Goal: Information Seeking & Learning: Learn about a topic

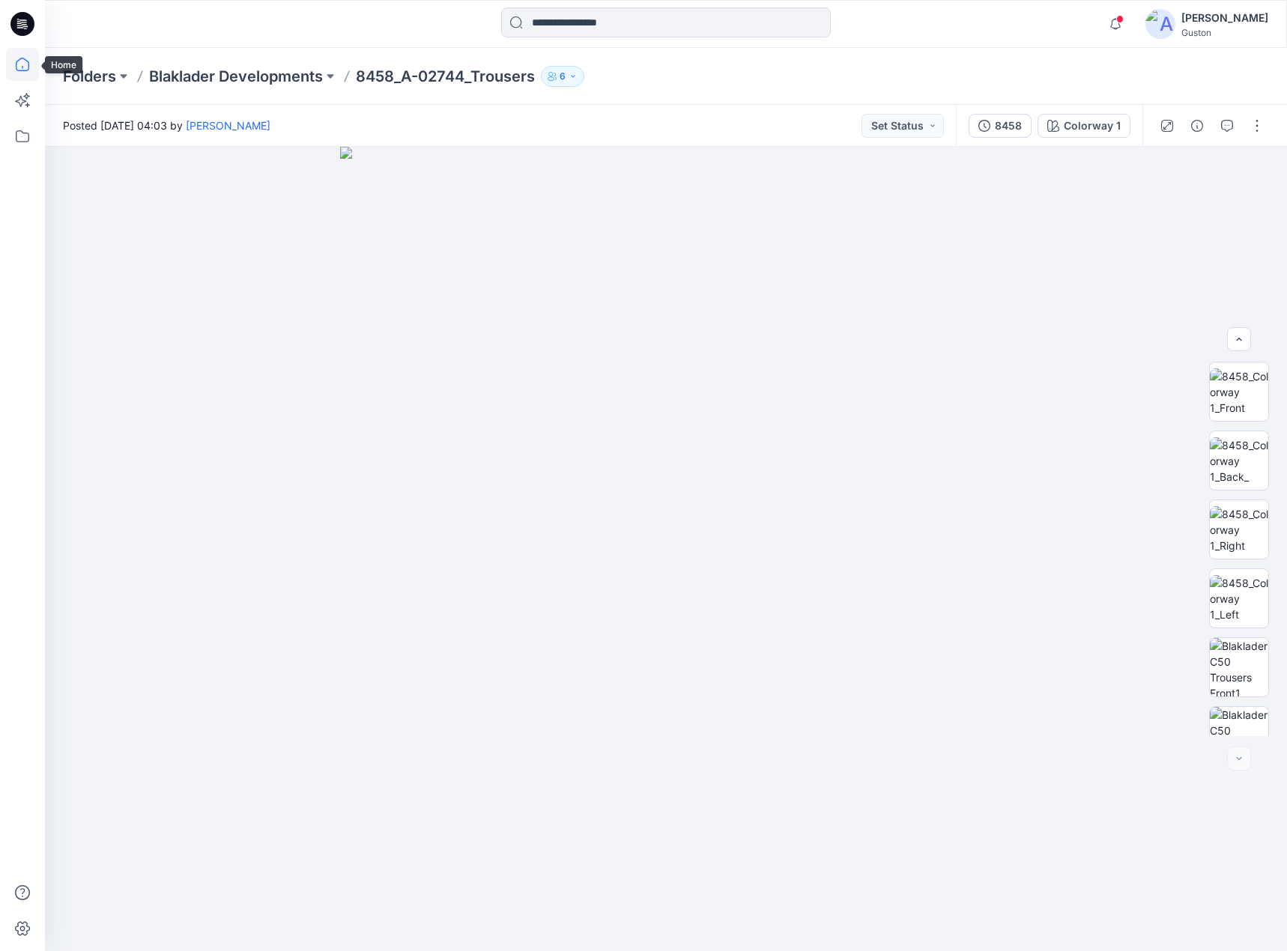
click at [14, 64] on icon at bounding box center [22, 64] width 33 height 33
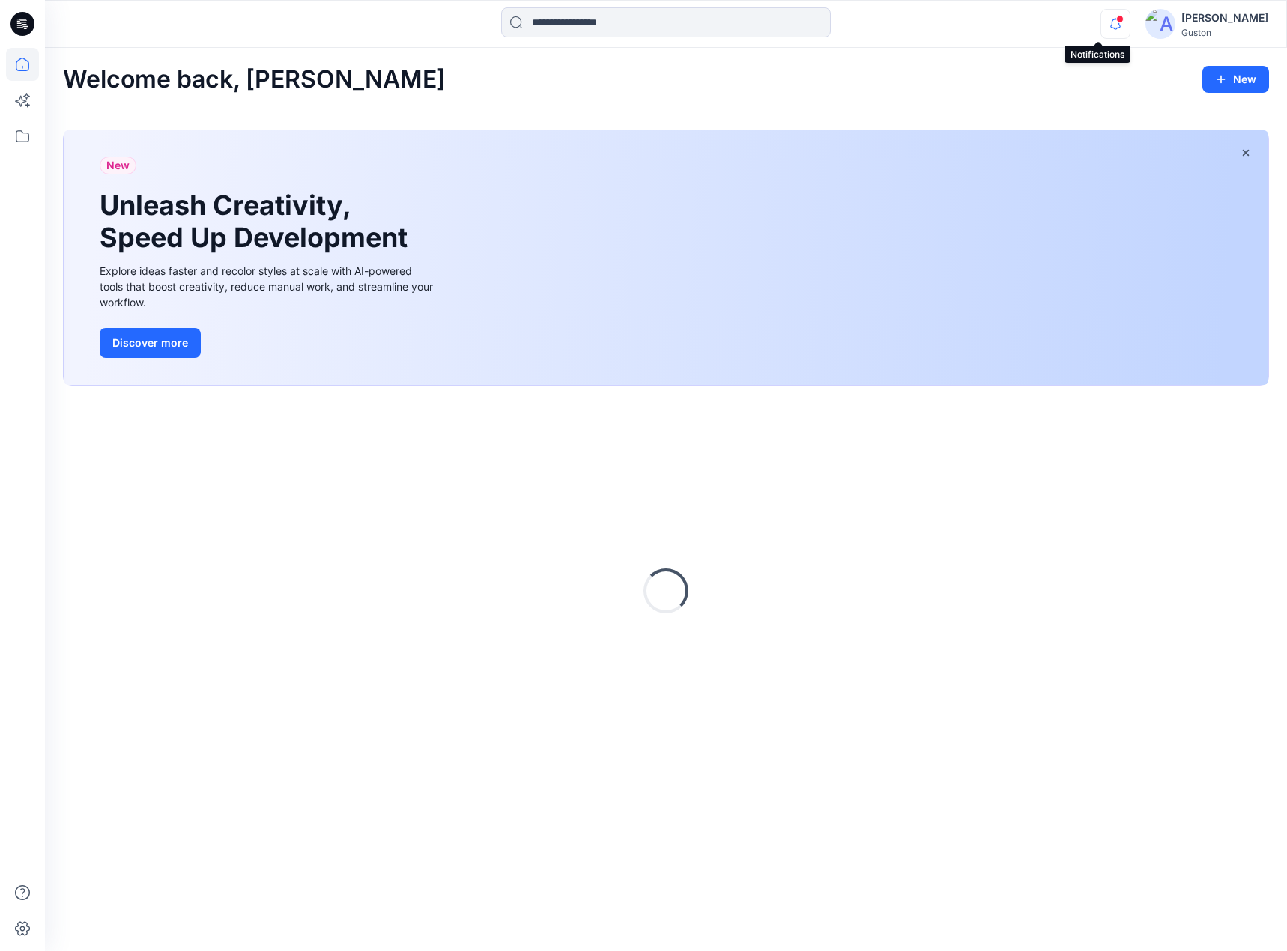
click at [1101, 28] on icon "button" at bounding box center [1115, 24] width 28 height 30
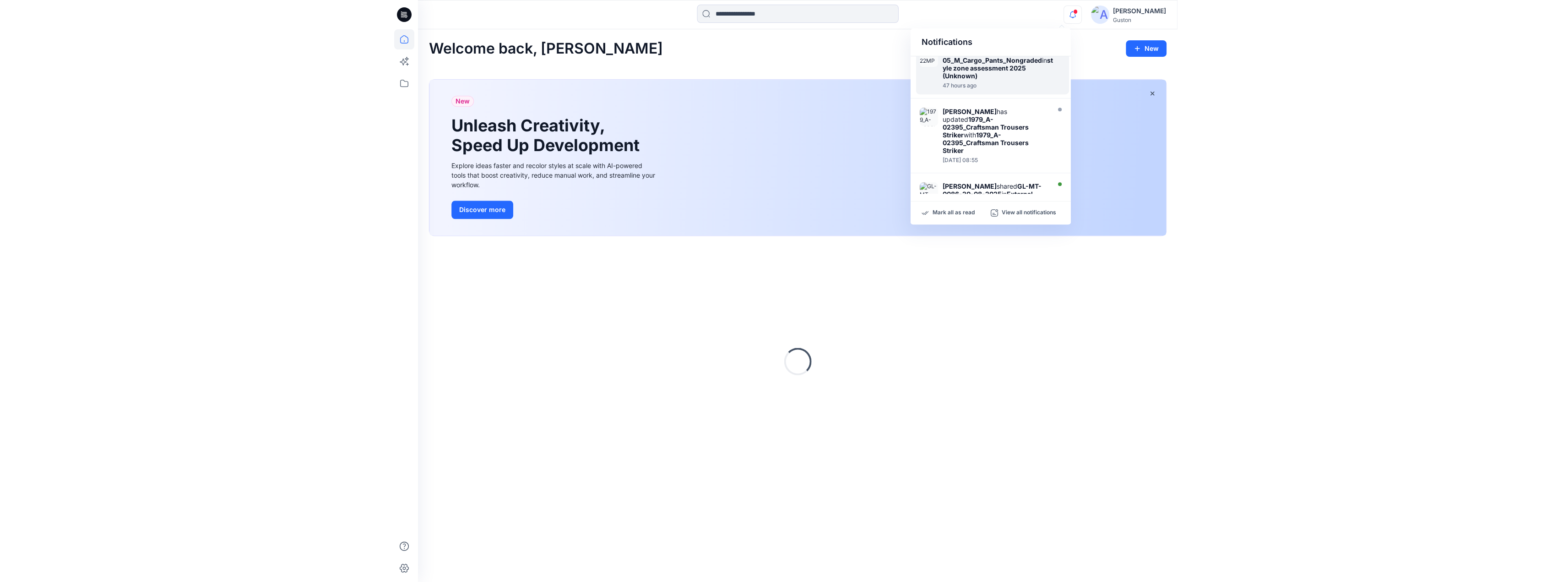
scroll to position [138, 0]
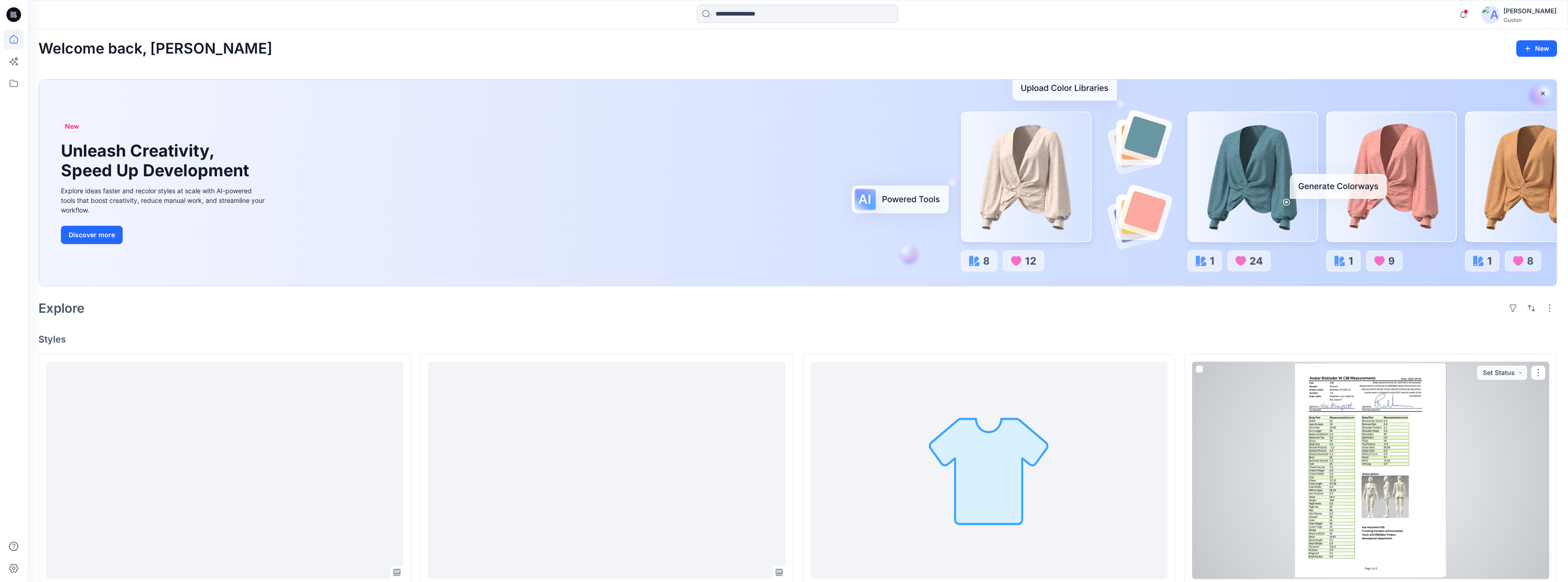
click at [1359, 452] on div at bounding box center [1371, 471] width 357 height 218
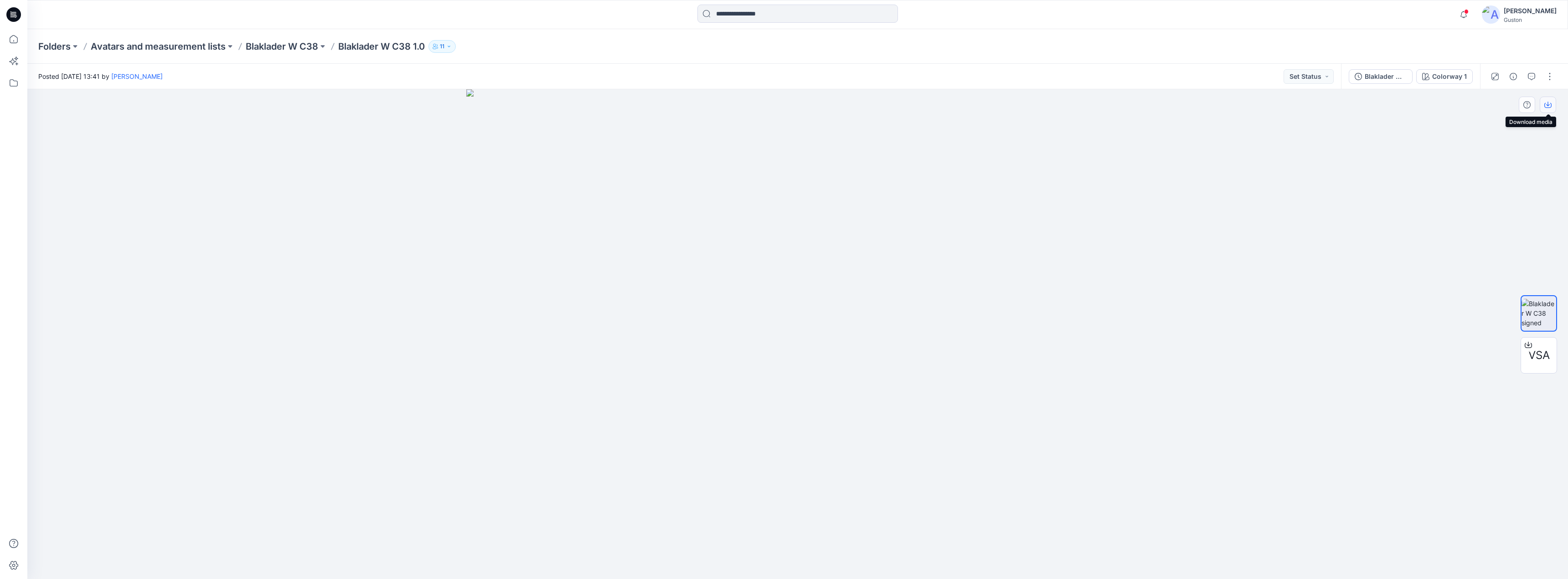
click at [1550, 102] on icon "button" at bounding box center [1548, 105] width 7 height 7
click at [1460, 15] on icon "button" at bounding box center [1463, 15] width 6 height 6
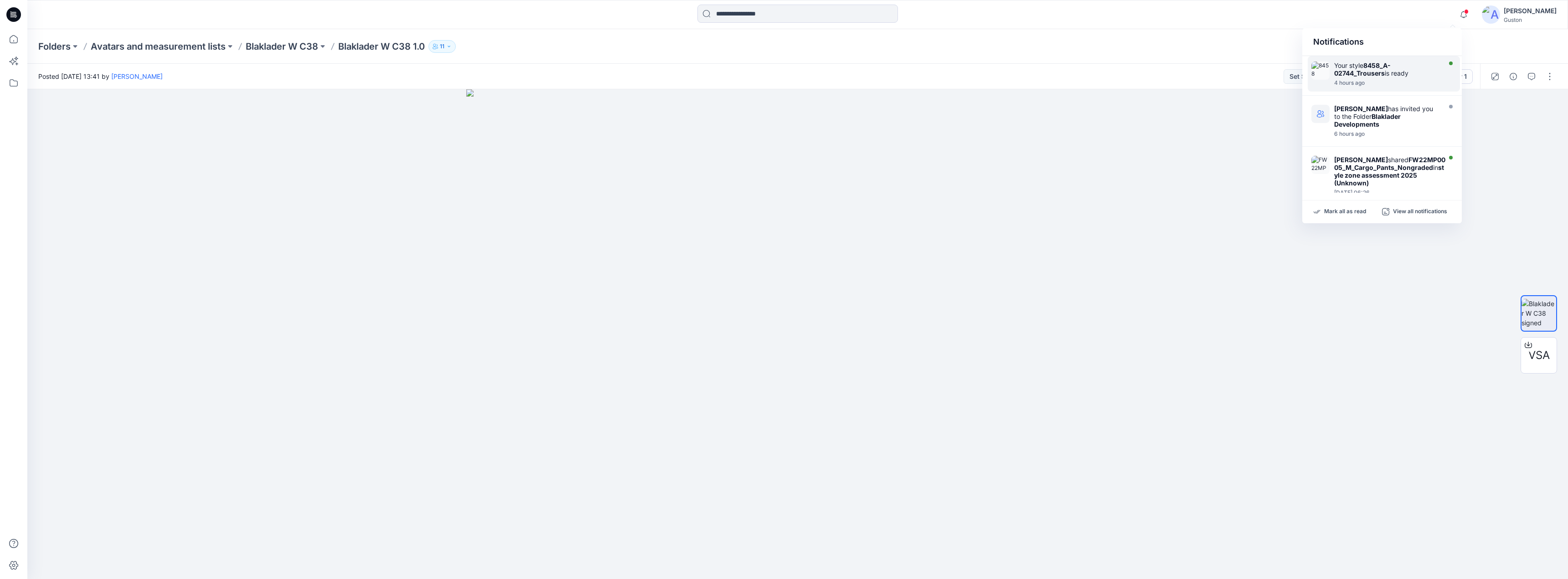
click at [1397, 81] on div "4 hours ago" at bounding box center [1387, 83] width 105 height 6
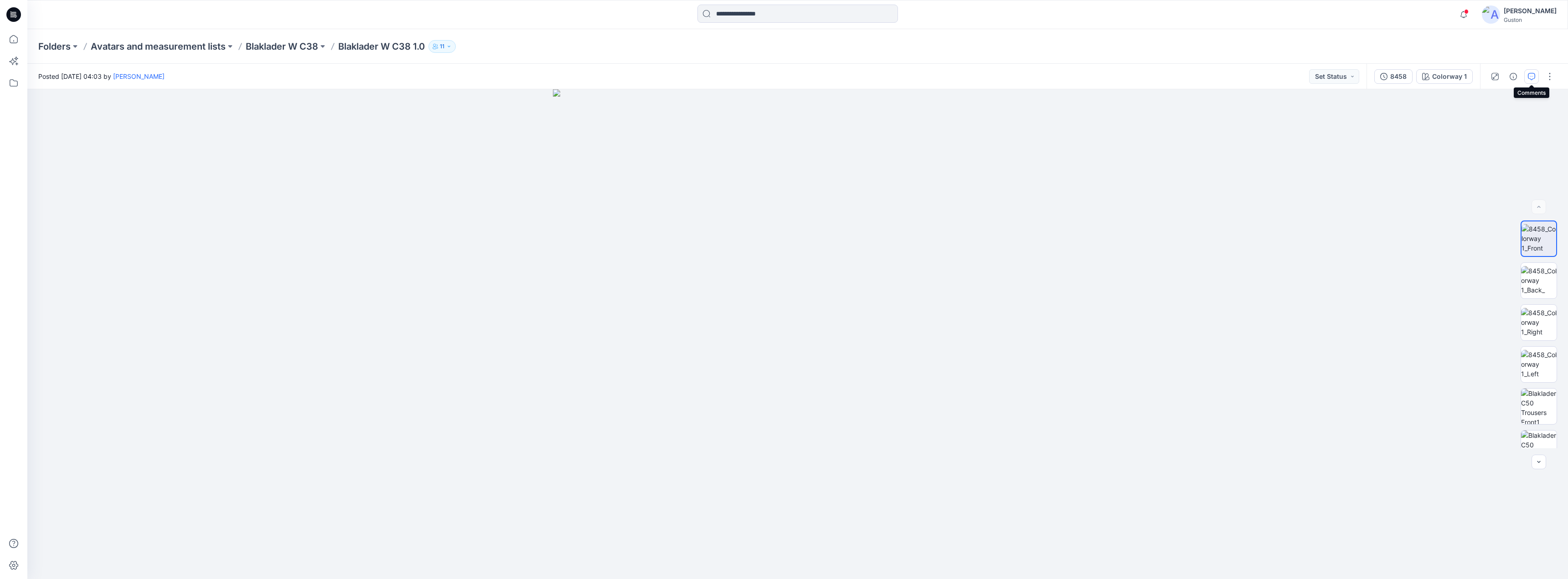
click at [1527, 81] on button "button" at bounding box center [1531, 77] width 15 height 15
